Goal: Use online tool/utility: Utilize a website feature to perform a specific function

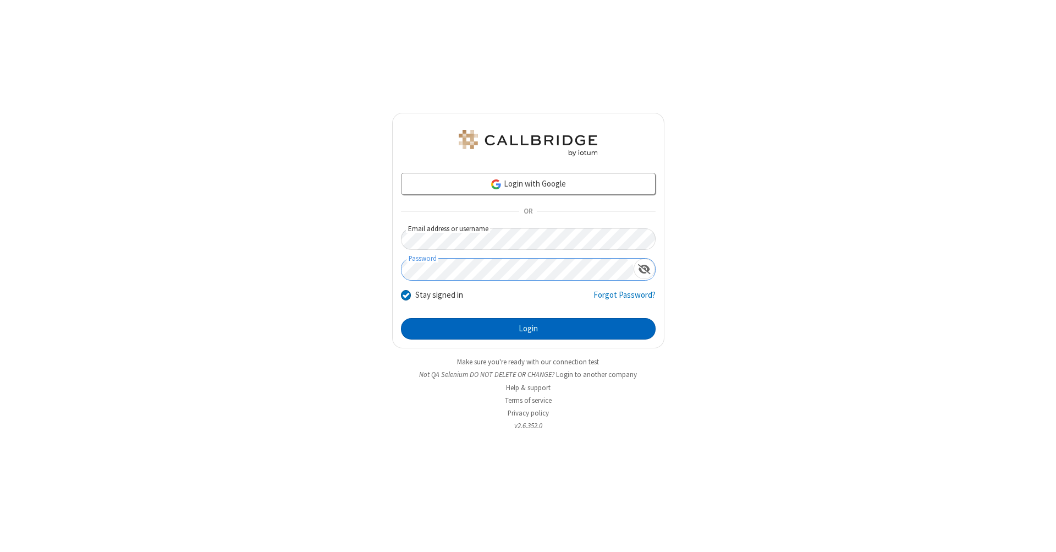
click at [528, 329] on button "Login" at bounding box center [528, 329] width 255 height 22
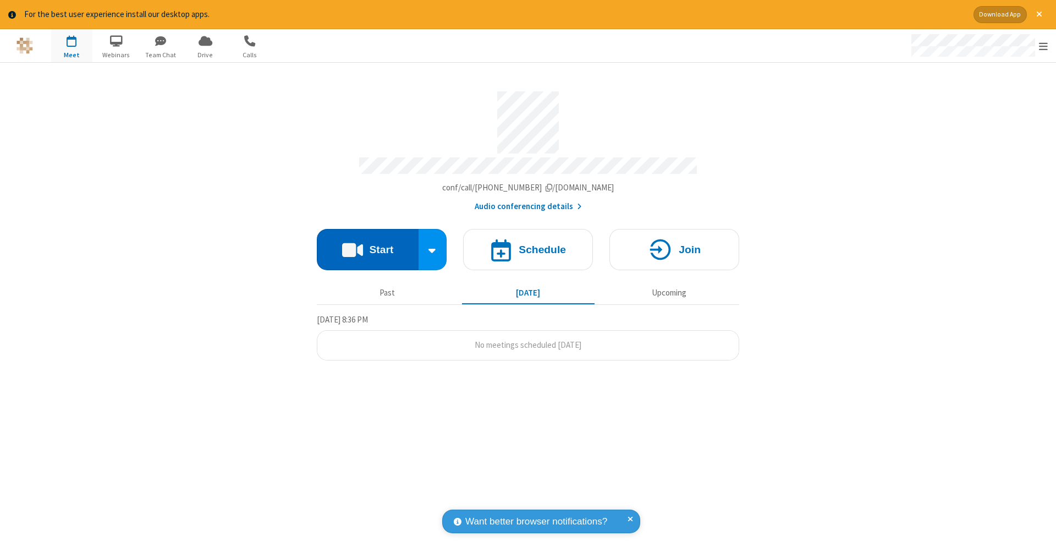
click at [368, 244] on button "Start" at bounding box center [368, 249] width 102 height 41
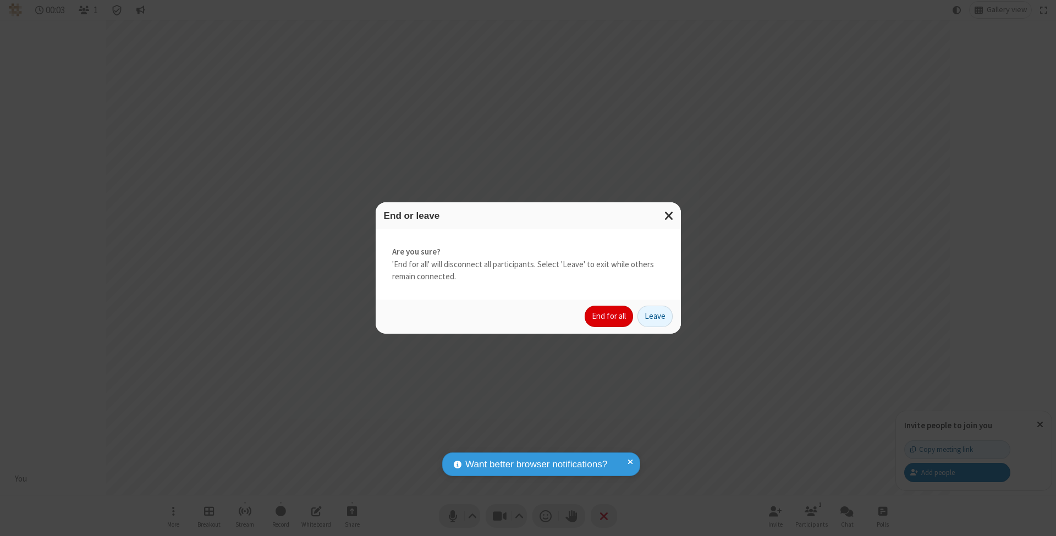
click at [610, 316] on button "End for all" at bounding box center [609, 317] width 48 height 22
